Goal: Task Accomplishment & Management: Manage account settings

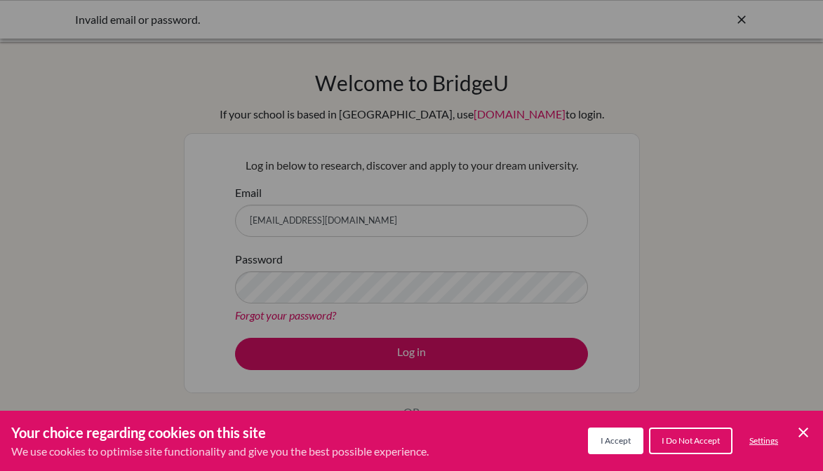
scroll to position [8, 0]
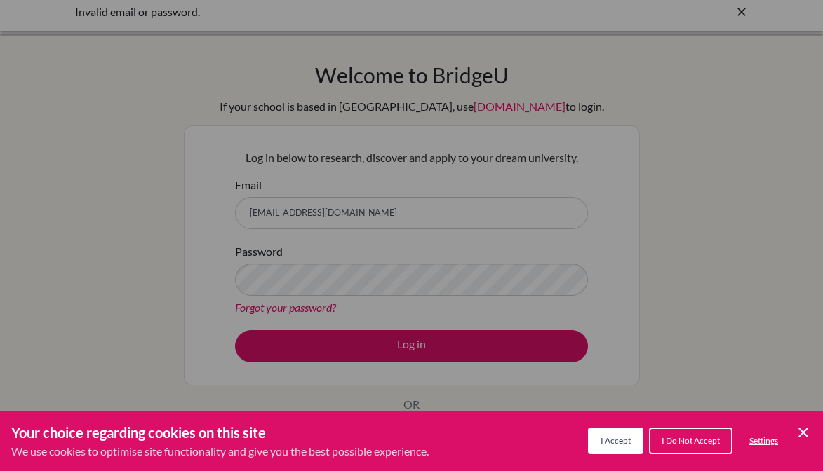
click at [617, 443] on span "I Accept" at bounding box center [615, 441] width 30 height 11
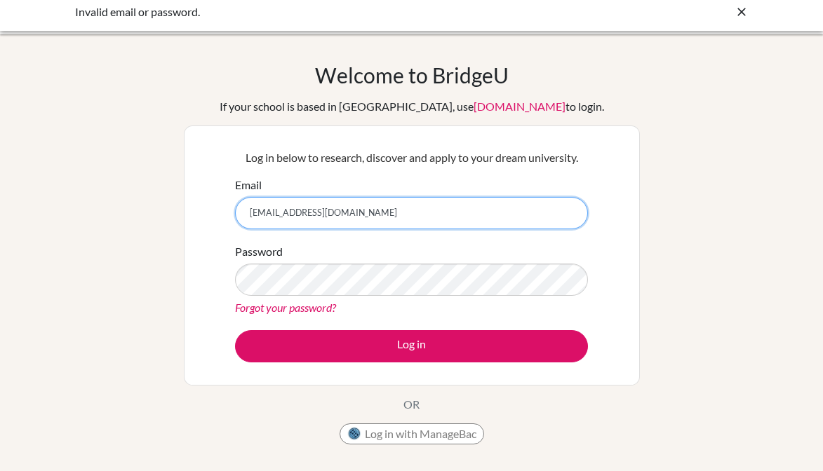
click at [314, 215] on input "716dnd@gmail.com" at bounding box center [411, 213] width 353 height 32
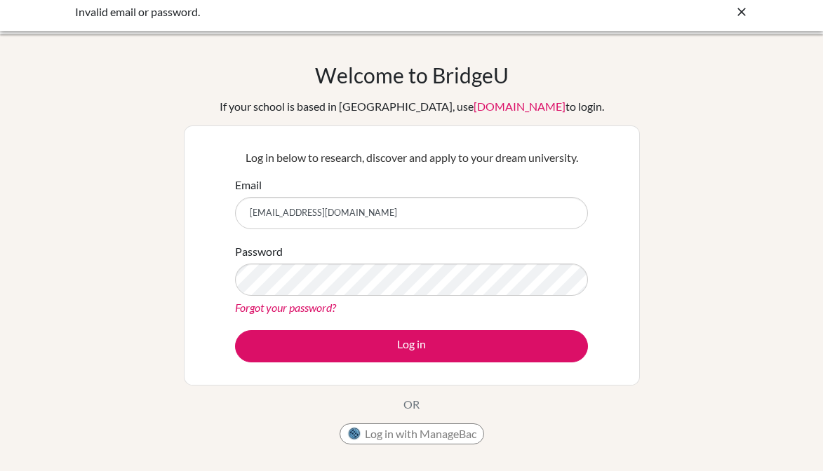
click at [126, 100] on div "Welcome to BridgeU If your school is based in China, use app.bridge-u.com.cn to…" at bounding box center [411, 291] width 823 height 459
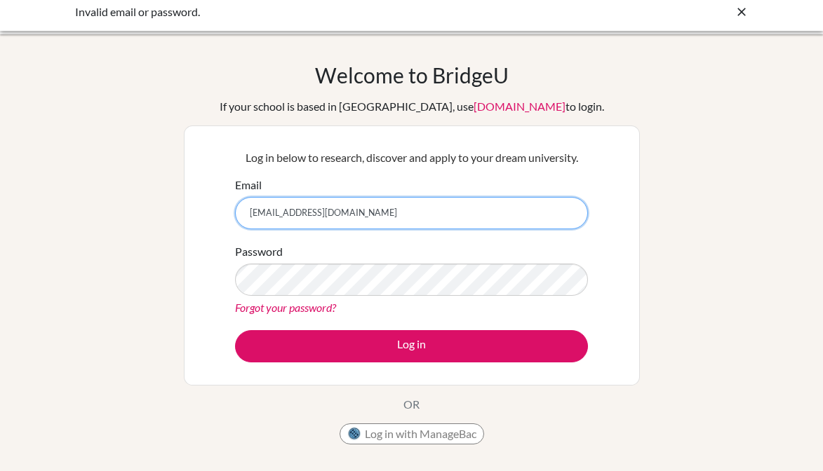
click at [288, 207] on input "716dnd@gmail.com" at bounding box center [411, 213] width 353 height 32
type input "ddavis@ris.ae"
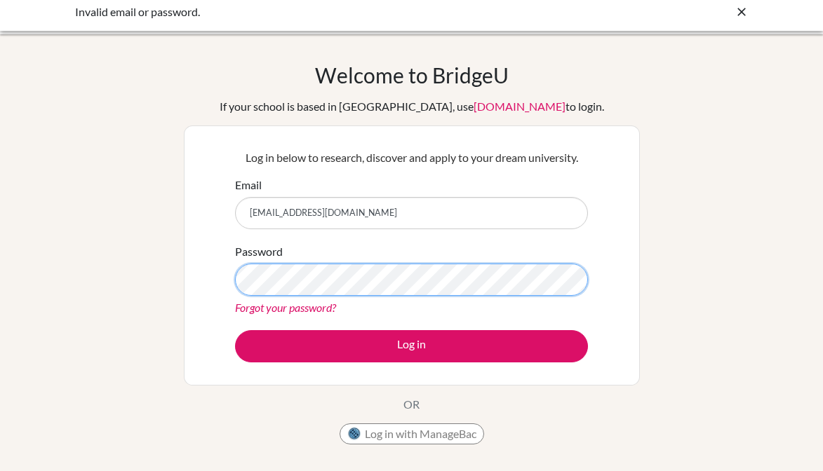
click at [235, 330] on button "Log in" at bounding box center [411, 346] width 353 height 32
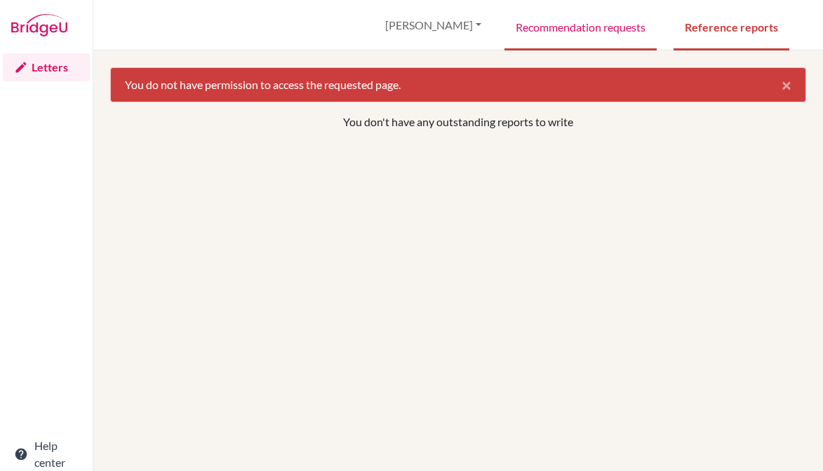
click at [530, 31] on link "Recommendation requests" at bounding box center [580, 26] width 152 height 48
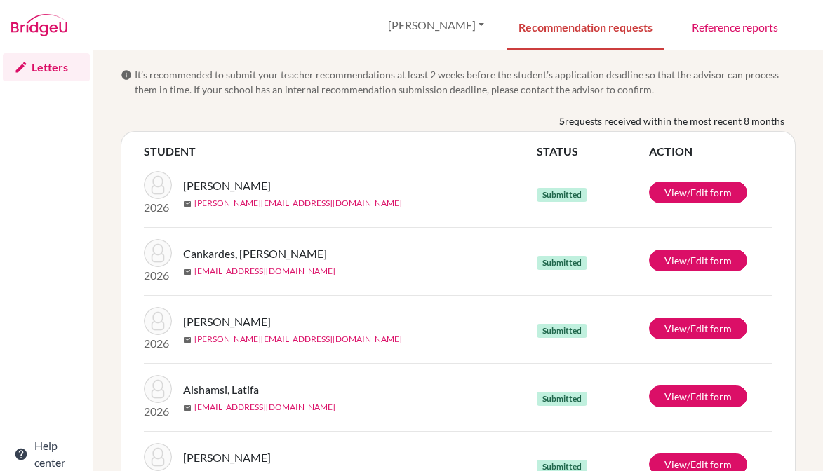
click at [532, 93] on span "It’s recommended to submit your teacher recommendations at least 2 weeks before…" at bounding box center [465, 81] width 661 height 29
